Goal: Task Accomplishment & Management: Use online tool/utility

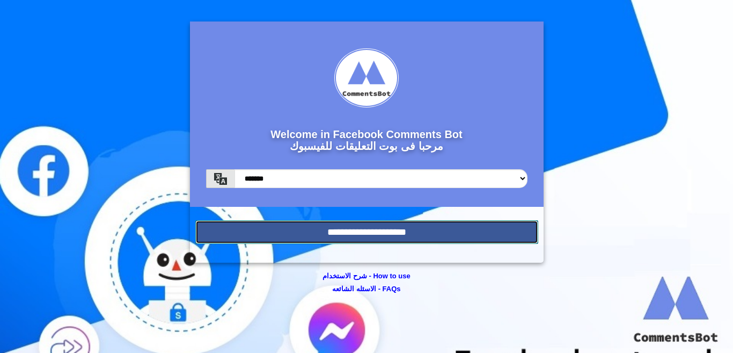
click at [357, 228] on input "**********" at bounding box center [366, 232] width 343 height 24
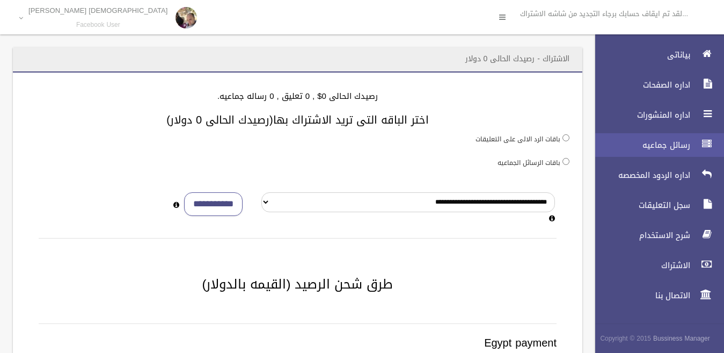
click at [679, 145] on span "رسائل جماعيه" at bounding box center [639, 145] width 107 height 11
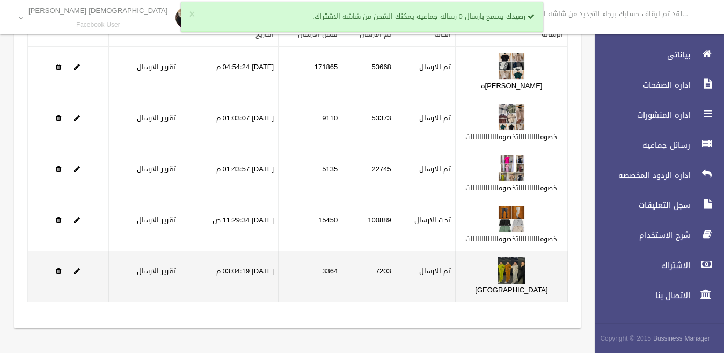
scroll to position [76, 0]
